Goal: Task Accomplishment & Management: Check status

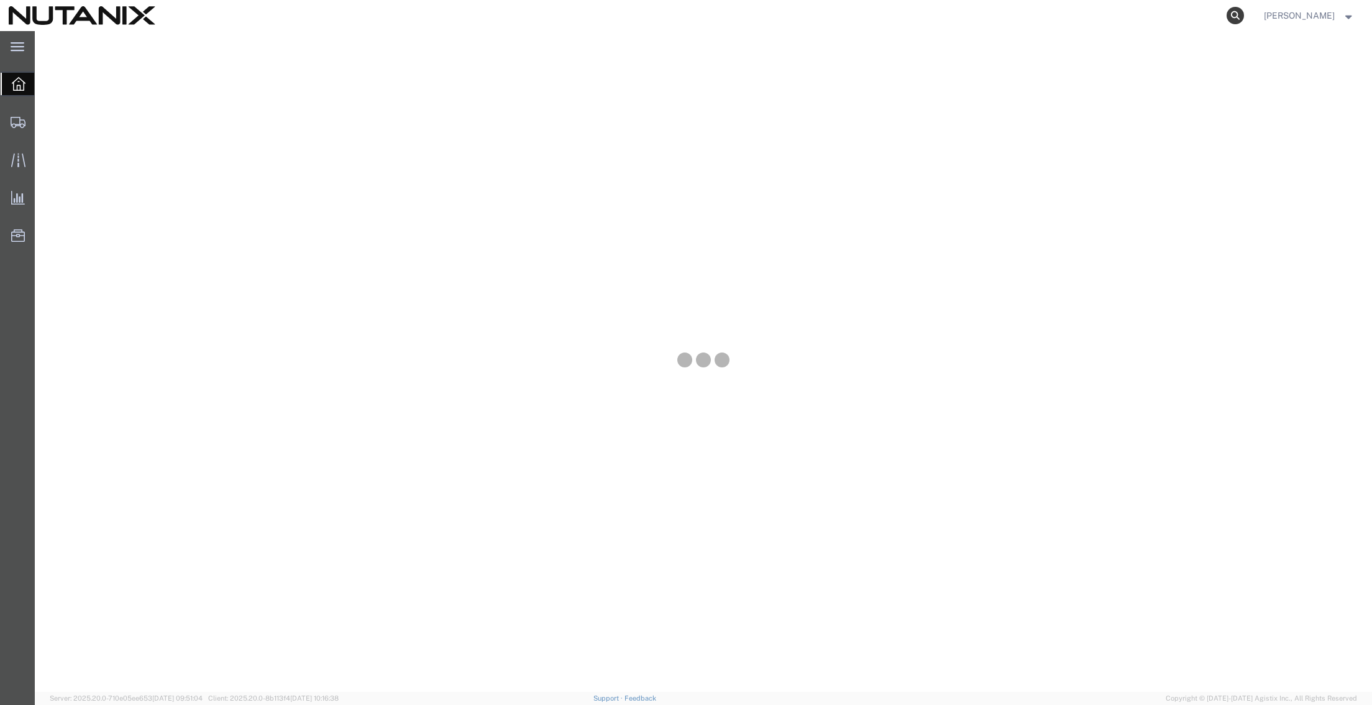
click at [1228, 16] on icon at bounding box center [1235, 15] width 17 height 17
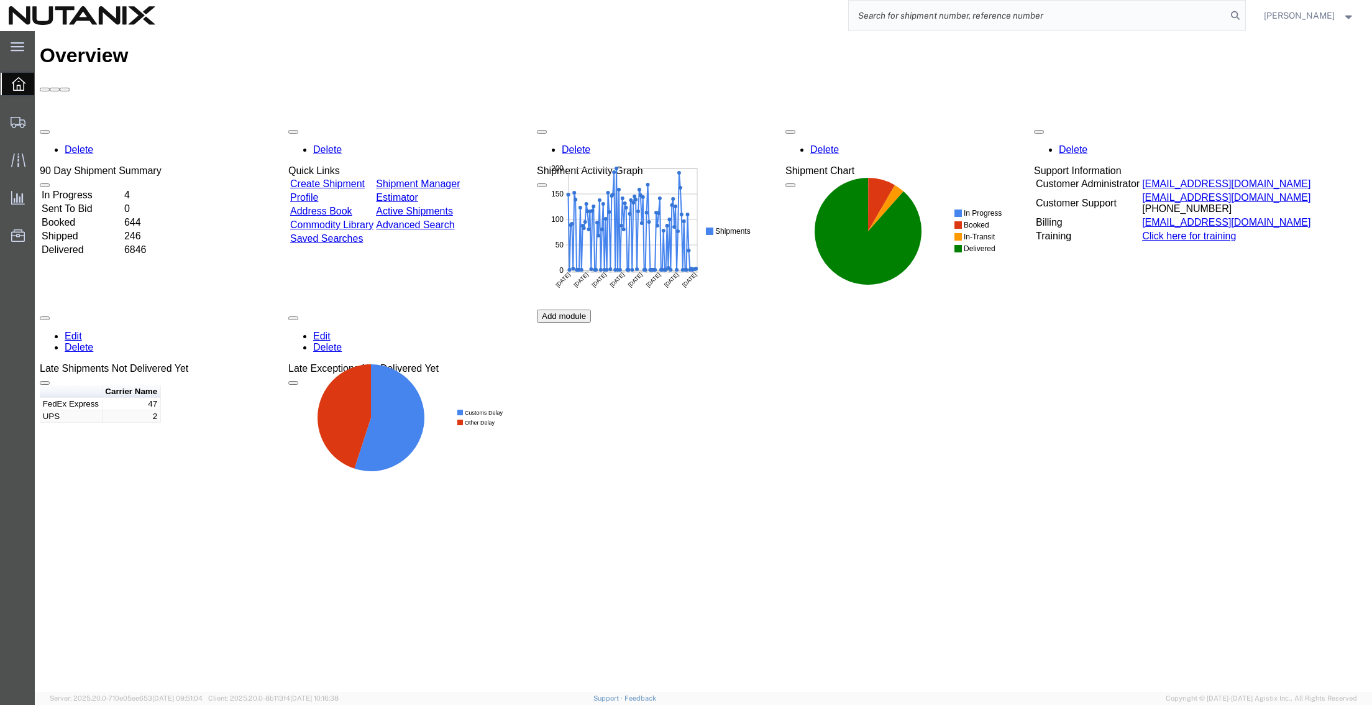
click at [1035, 18] on input "search" at bounding box center [1038, 16] width 378 height 30
paste input "393702188903"
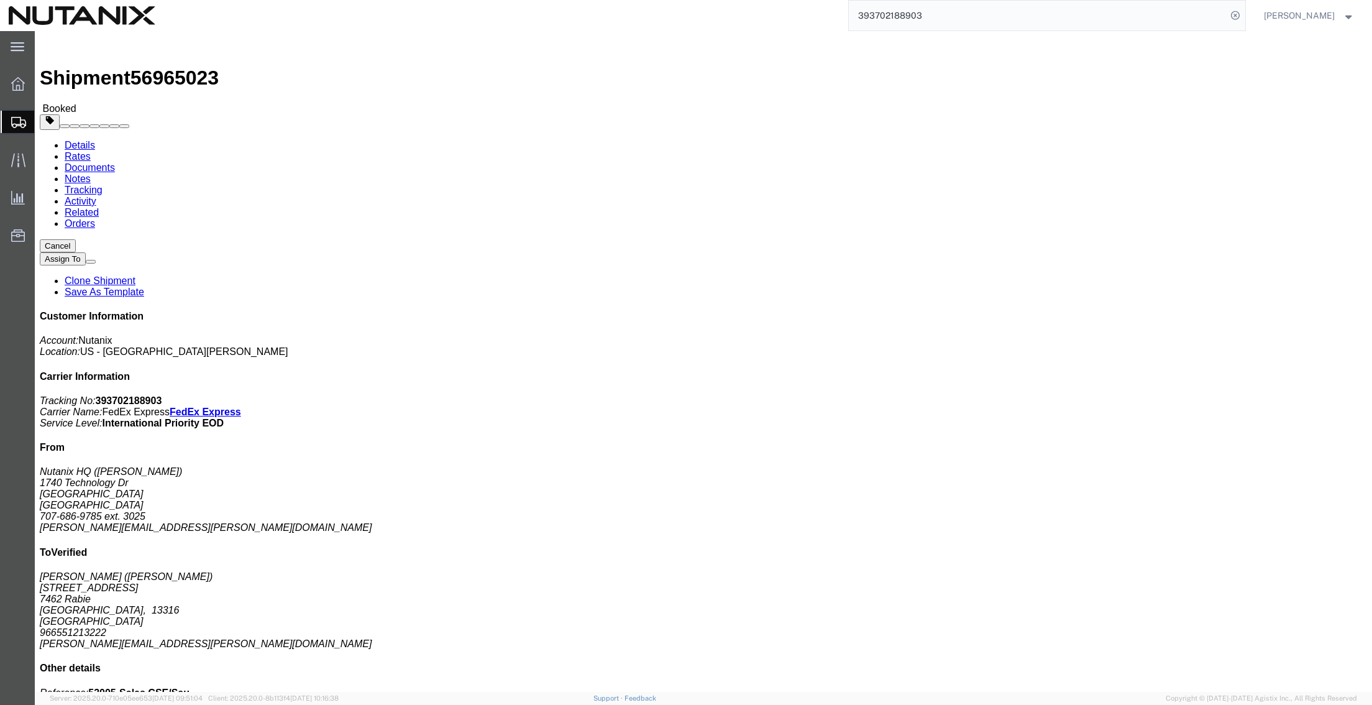
click link "Documents"
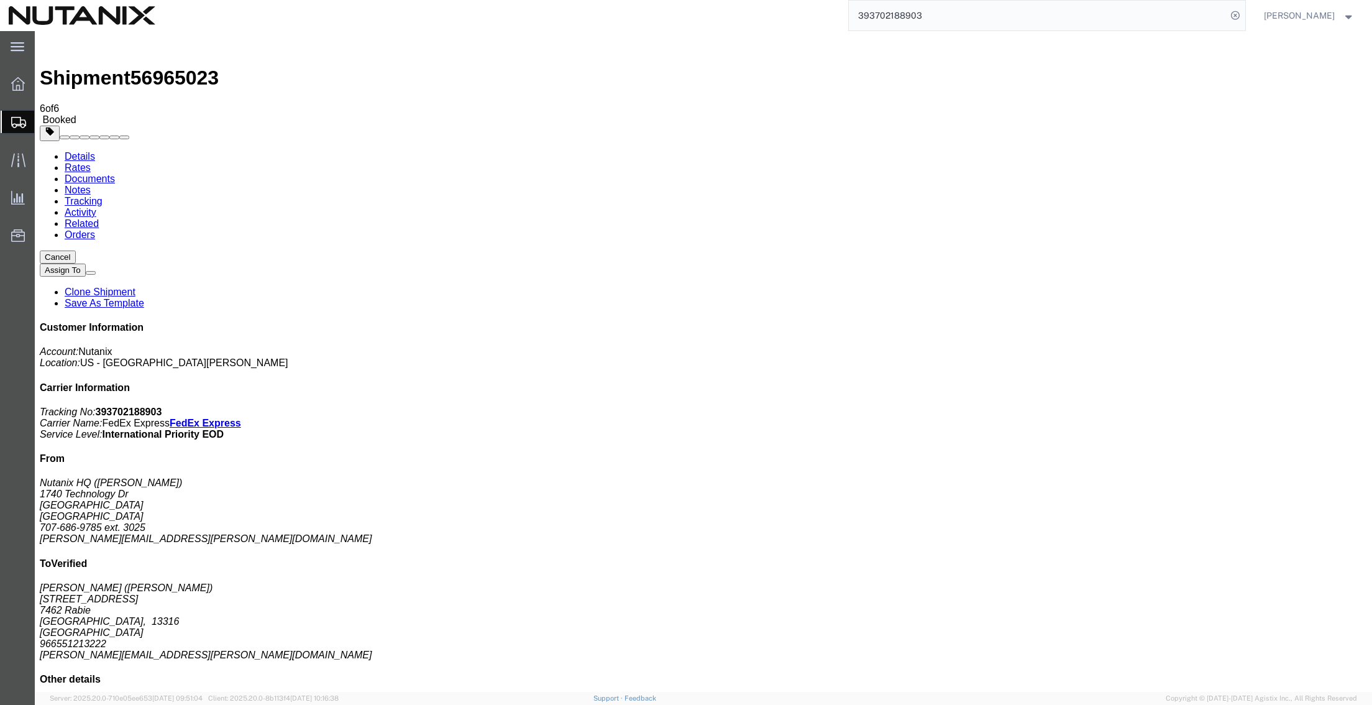
drag, startPoint x: 955, startPoint y: 24, endPoint x: 490, endPoint y: -54, distance: 471.9
click at [490, 0] on html "main_menu Created with Sketch. Collapse Menu Overview Shipments Shipment Manage…" at bounding box center [686, 352] width 1372 height 705
paste input "506190"
type input "393702506190"
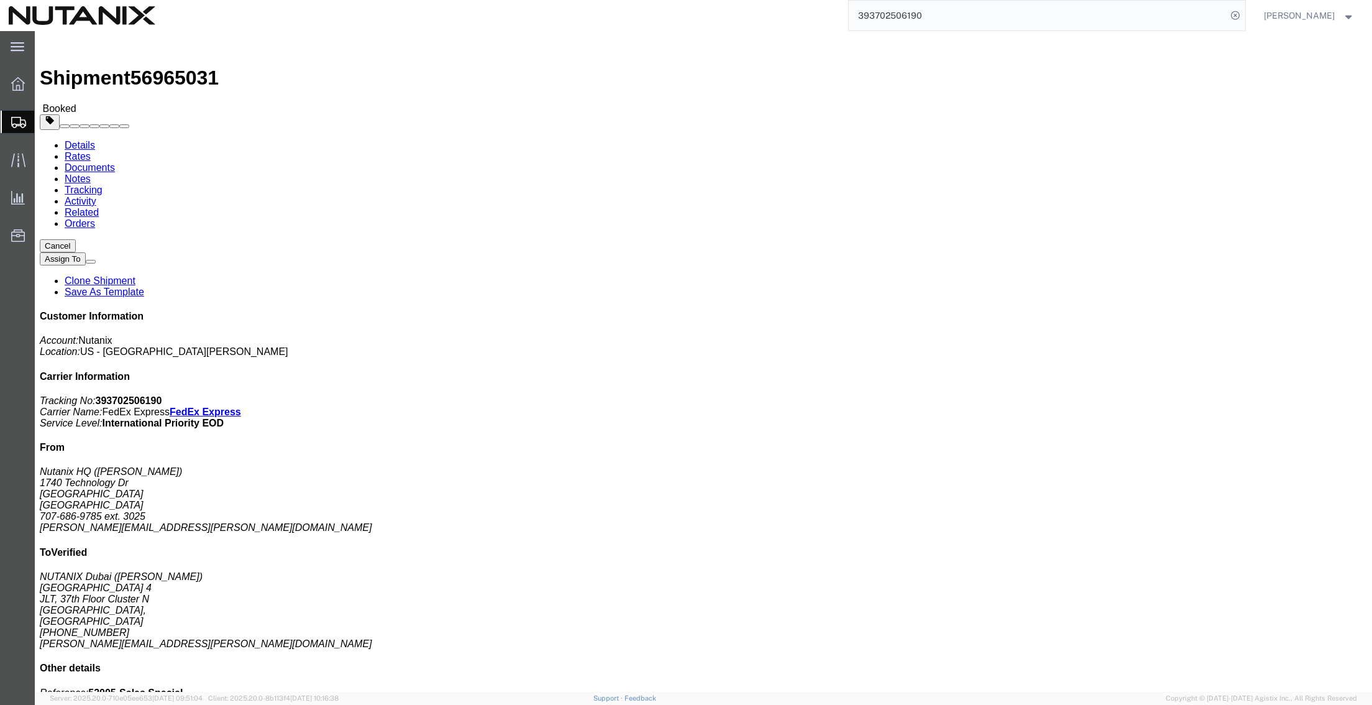
click link "Documents"
